Goal: Information Seeking & Learning: Compare options

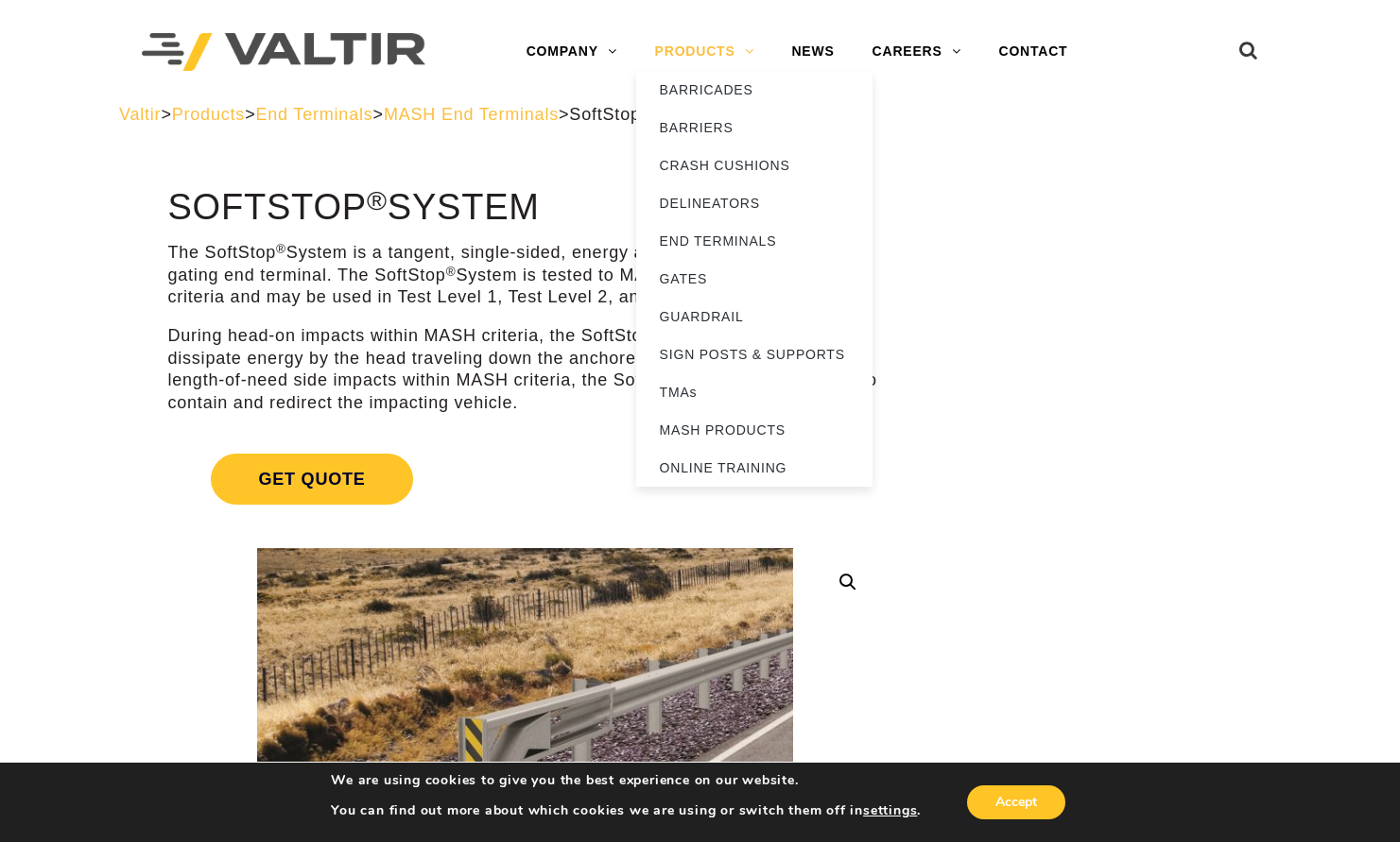
click at [694, 46] on link "PRODUCTS" at bounding box center [704, 52] width 137 height 37
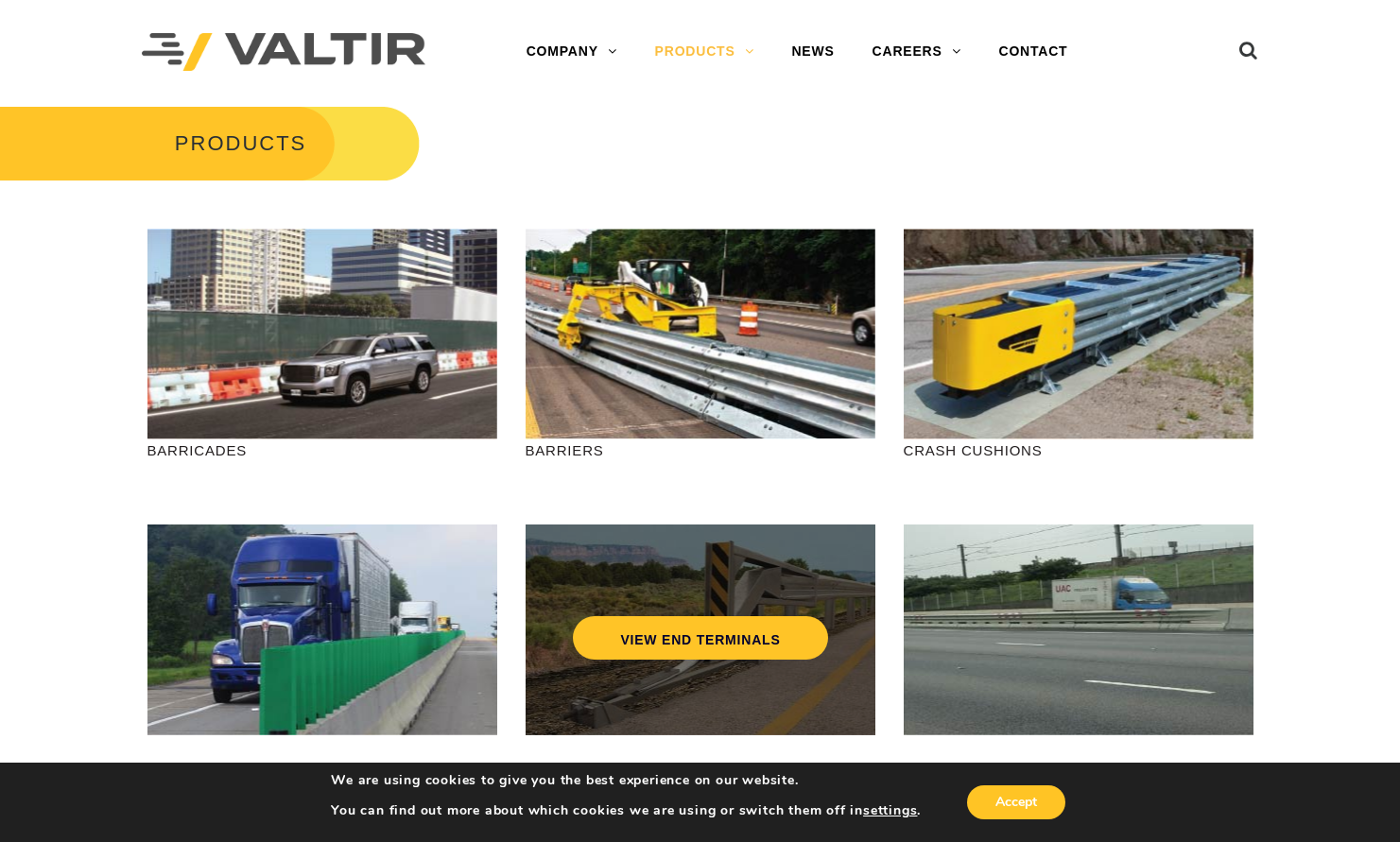
click at [676, 598] on div "VIEW END TERMINALS" at bounding box center [700, 598] width 274 height 62
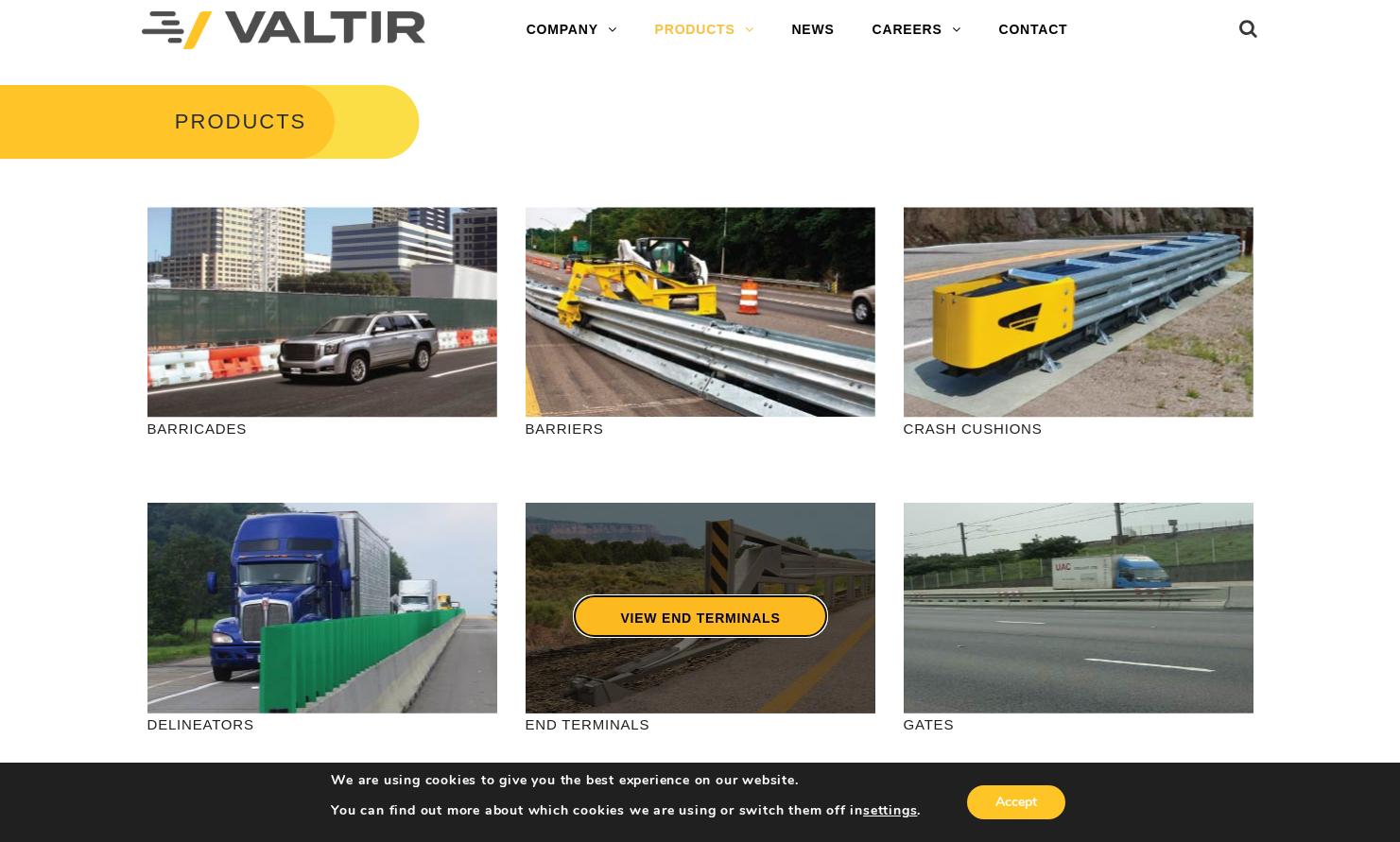
click at [692, 612] on link "VIEW END TERMINALS" at bounding box center [700, 616] width 254 height 43
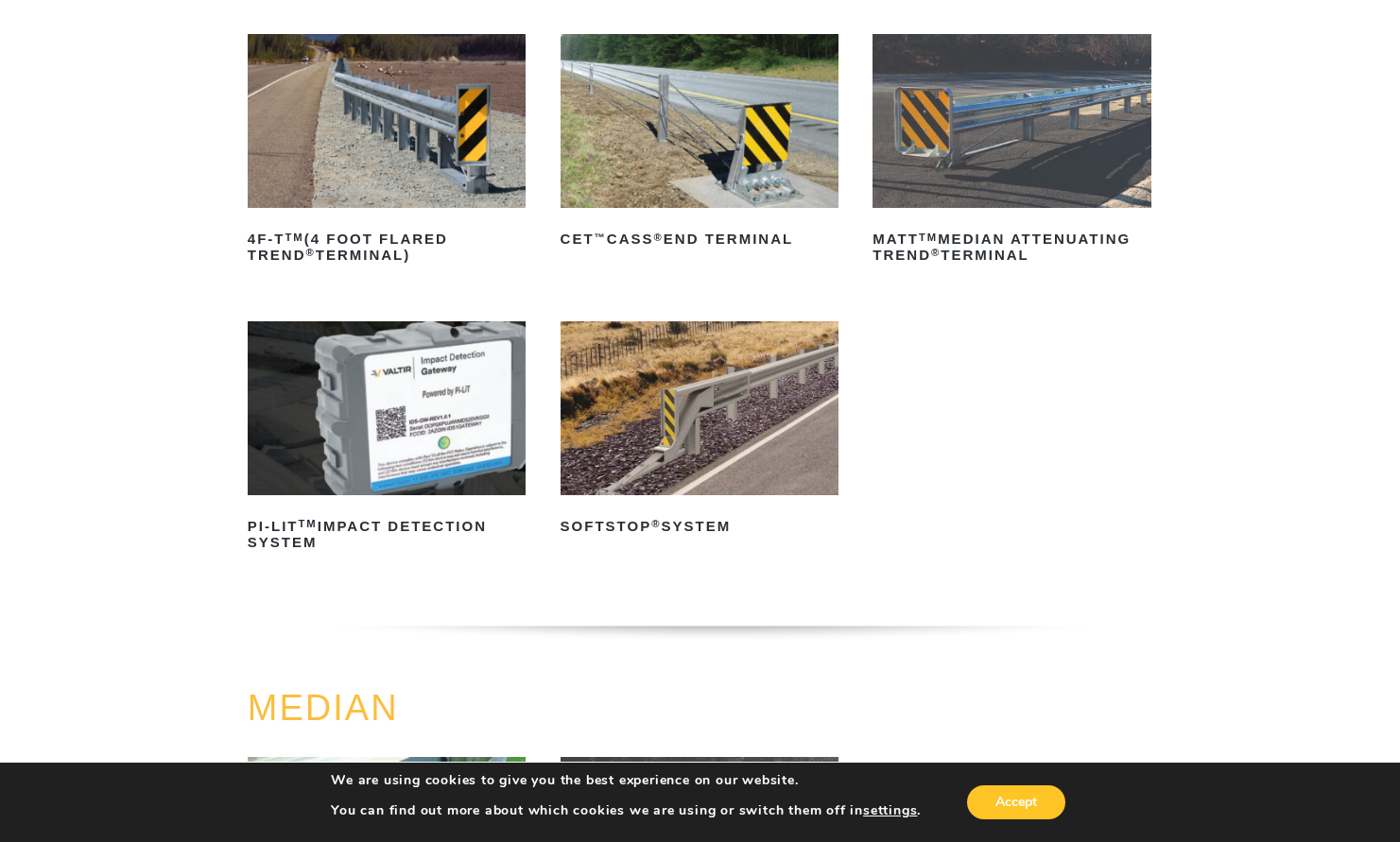
scroll to position [288, 0]
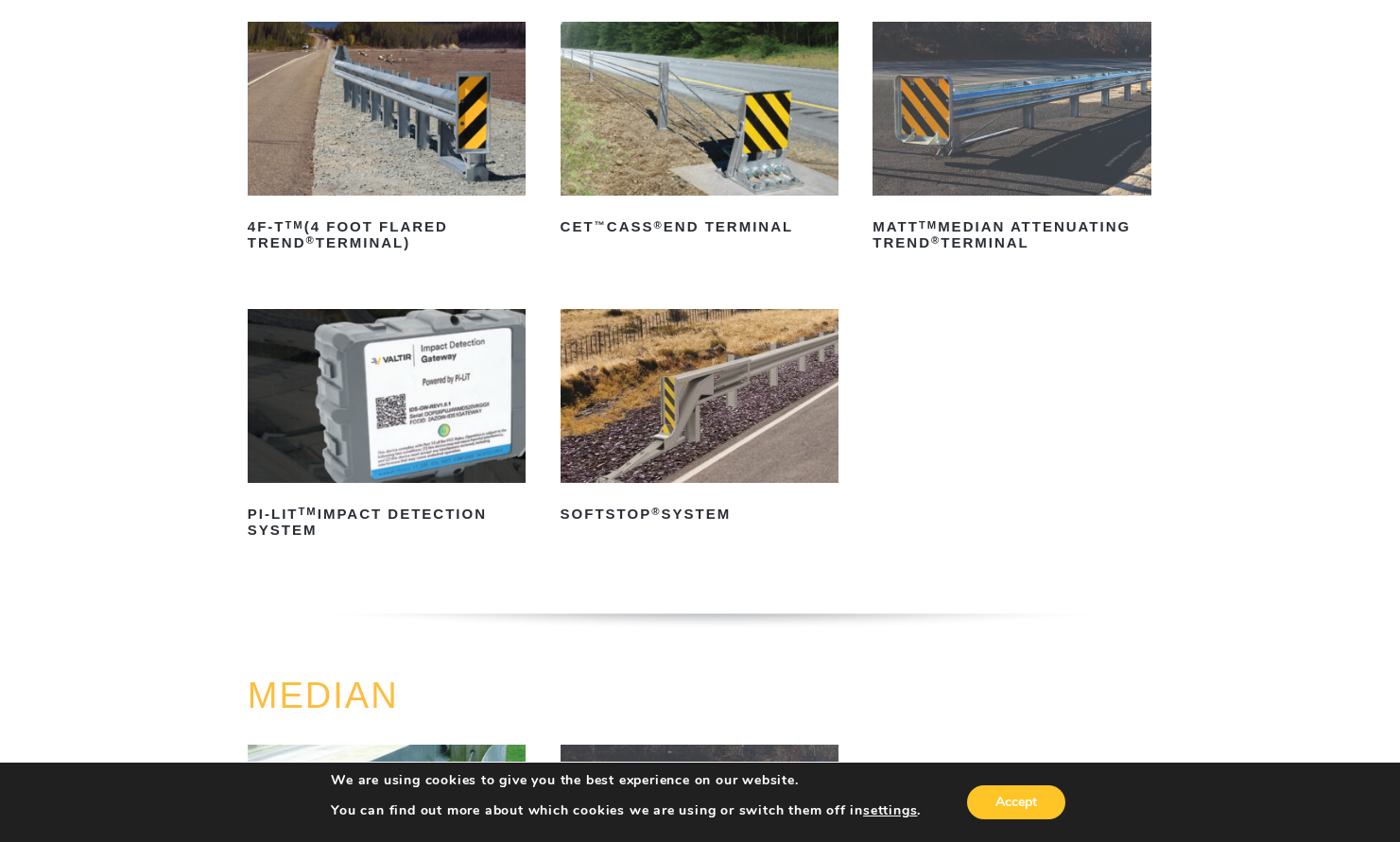
click at [652, 427] on img at bounding box center [699, 396] width 278 height 174
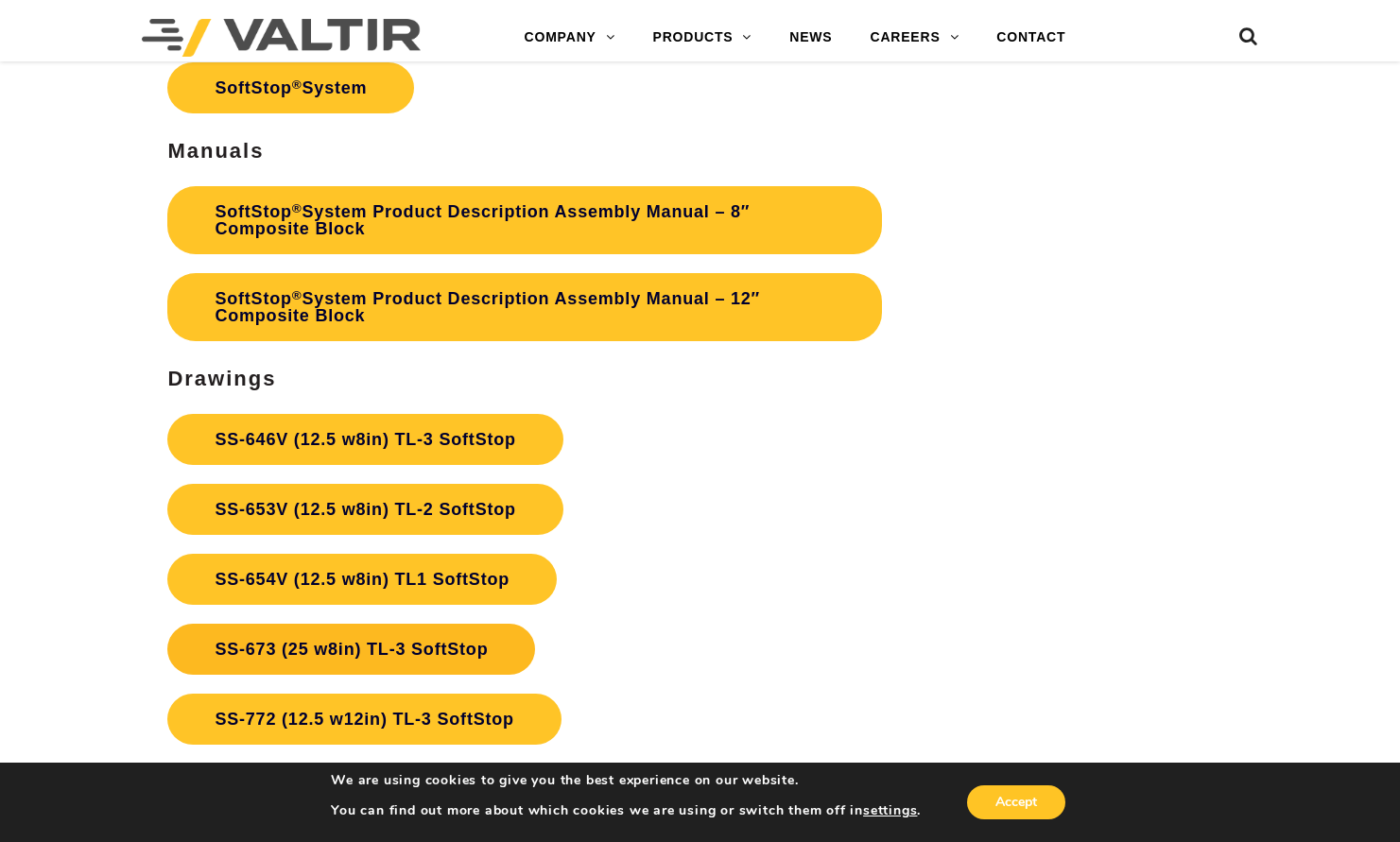
scroll to position [5625, 0]
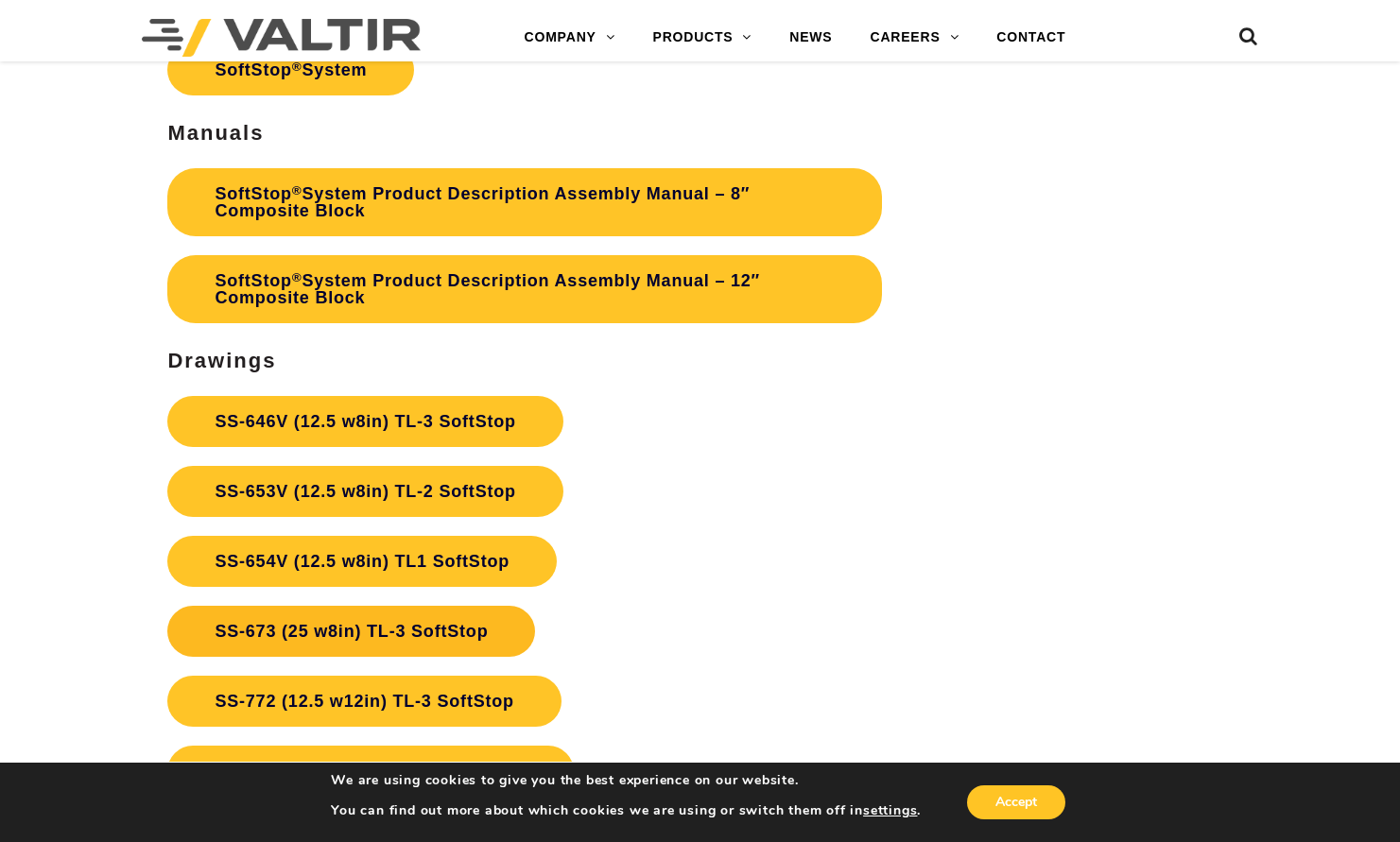
click at [441, 630] on link "SS-673 (25 w8in) TL-3 SoftStop" at bounding box center [350, 631] width 367 height 51
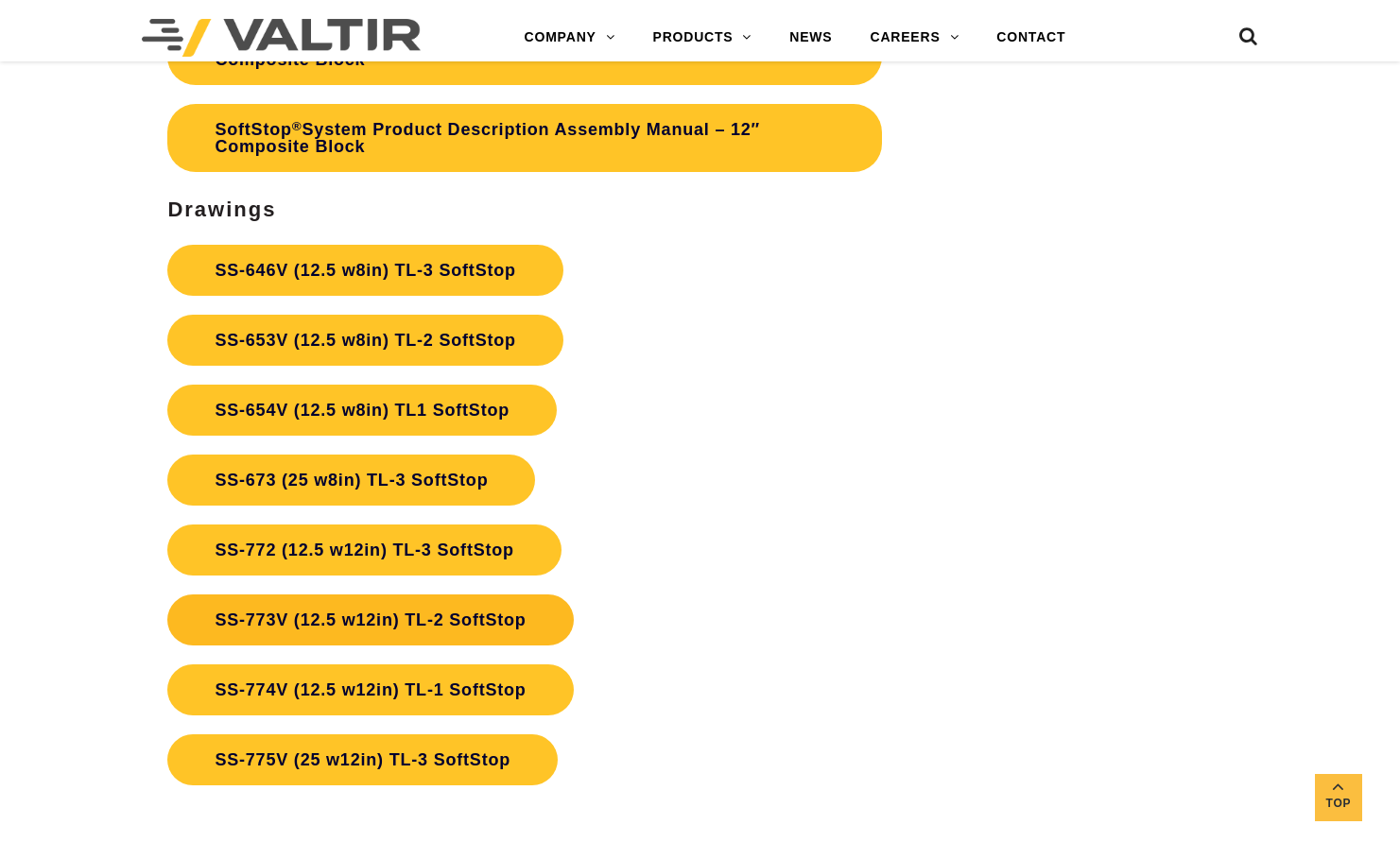
scroll to position [5778, 0]
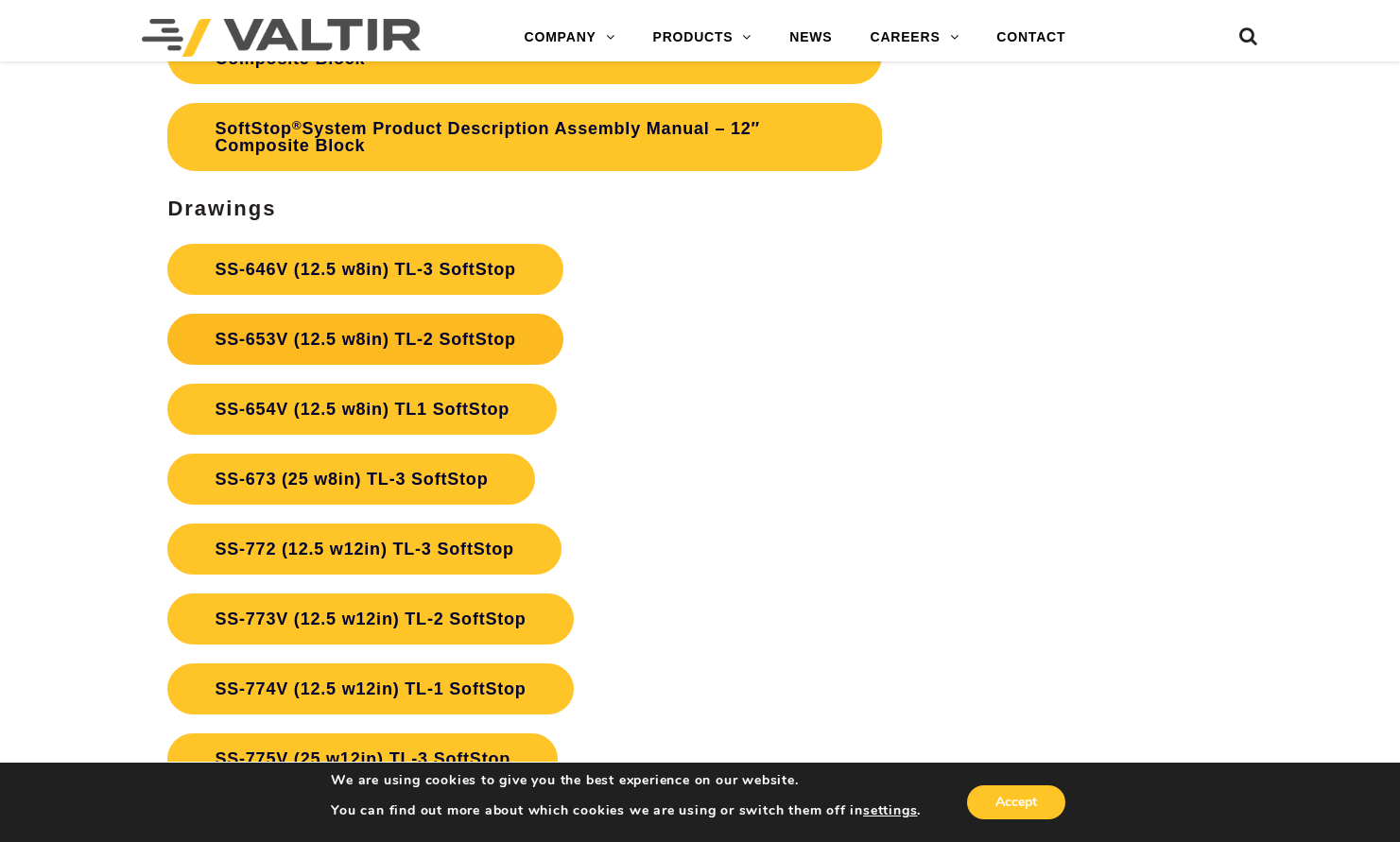
click at [458, 338] on link "SS-653V (12.5 w8in) TL-2 SoftStop" at bounding box center [364, 340] width 395 height 51
